Goal: Information Seeking & Learning: Learn about a topic

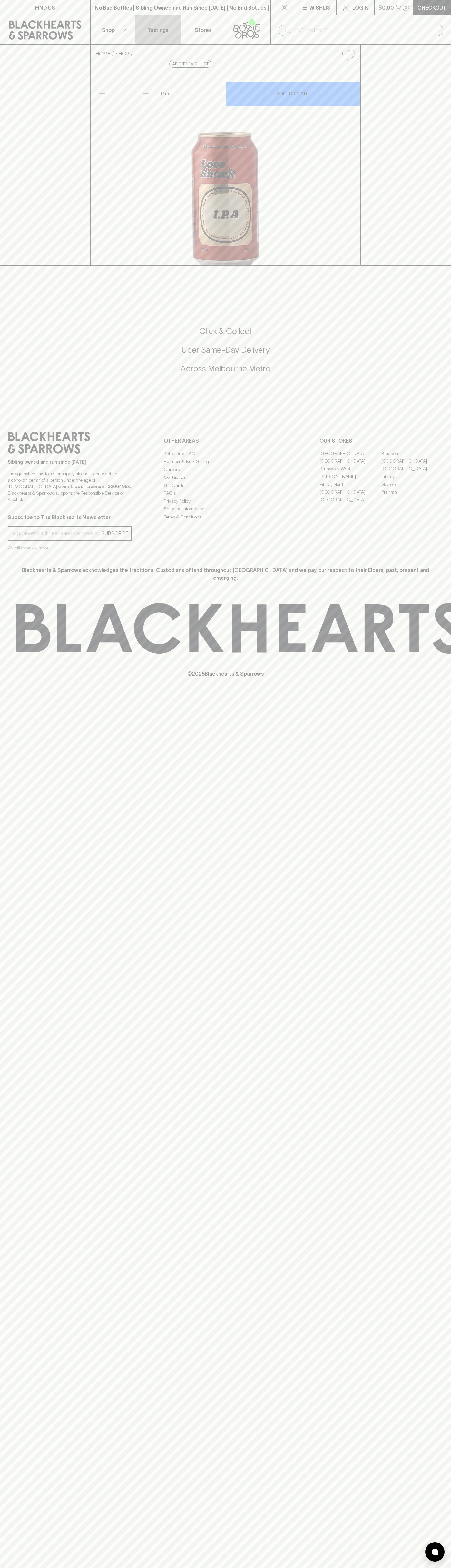
click at [161, 27] on p "Tastings" at bounding box center [158, 30] width 21 height 8
click at [423, 1344] on div "FIND US | No Bad Bottles | Sibling Owned and Run Since 2006 | No Bad Bottles | …" at bounding box center [225, 784] width 451 height 1568
click at [355, 1568] on html "FIND US | No Bad Bottles | Sibling Owned and Run Since 2006 | No Bad Bottles | …" at bounding box center [225, 784] width 451 height 1568
click at [21, 56] on div "HOME SHOP Love Shack IPA $7.50 Add to wishlist 10% discount when purchasing 6 o…" at bounding box center [225, 155] width 451 height 221
